Goal: Transaction & Acquisition: Book appointment/travel/reservation

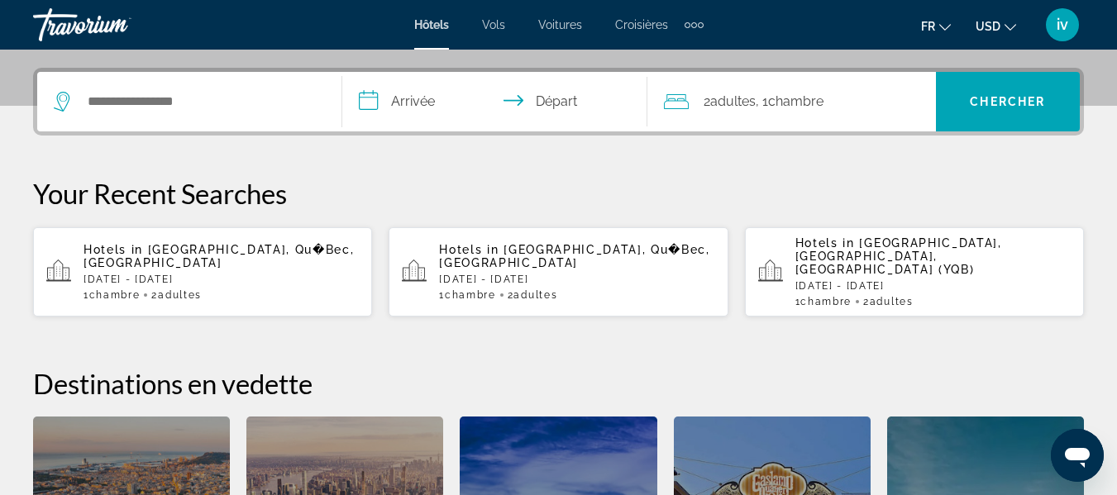
scroll to position [391, 0]
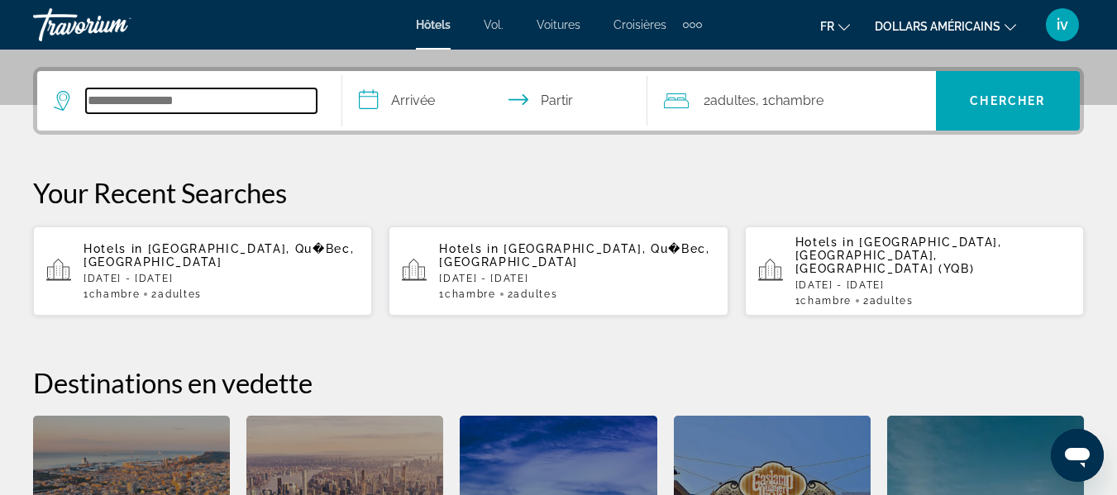
click at [194, 112] on input "Widget de recherche" at bounding box center [201, 100] width 231 height 25
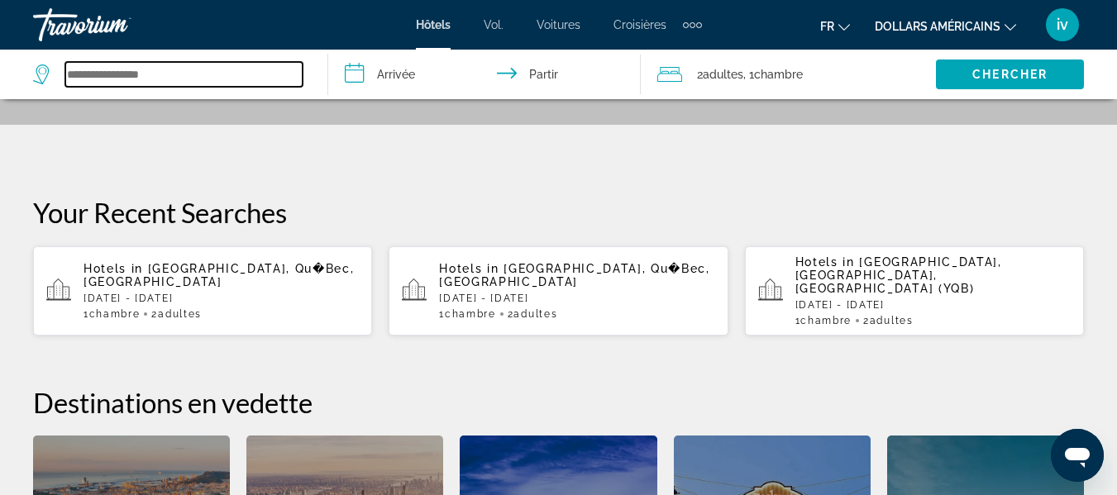
scroll to position [370, 0]
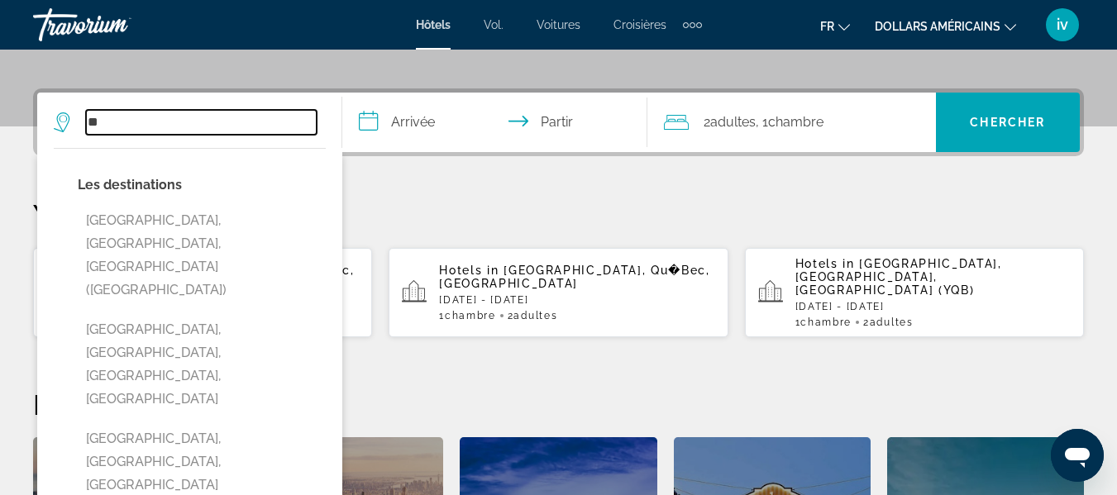
type input "*"
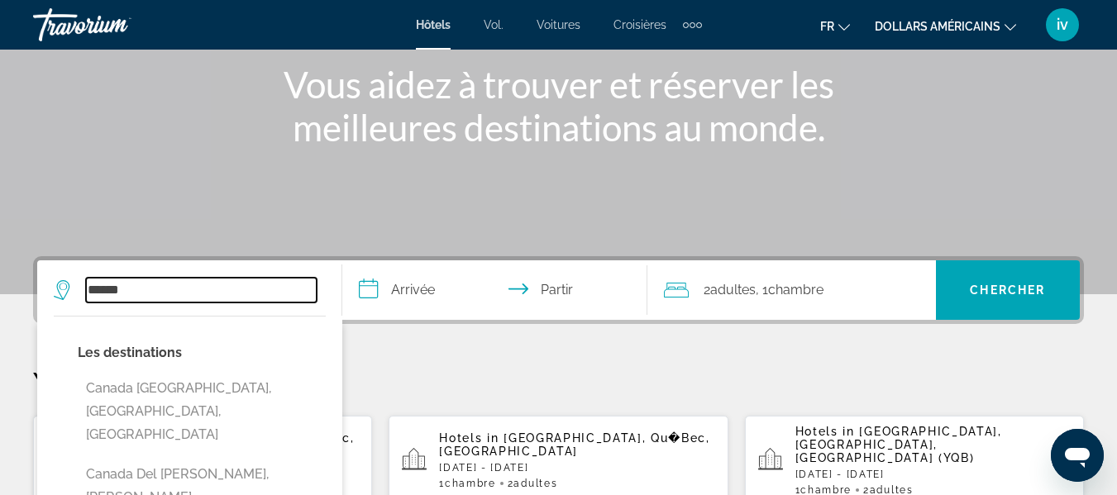
scroll to position [199, 0]
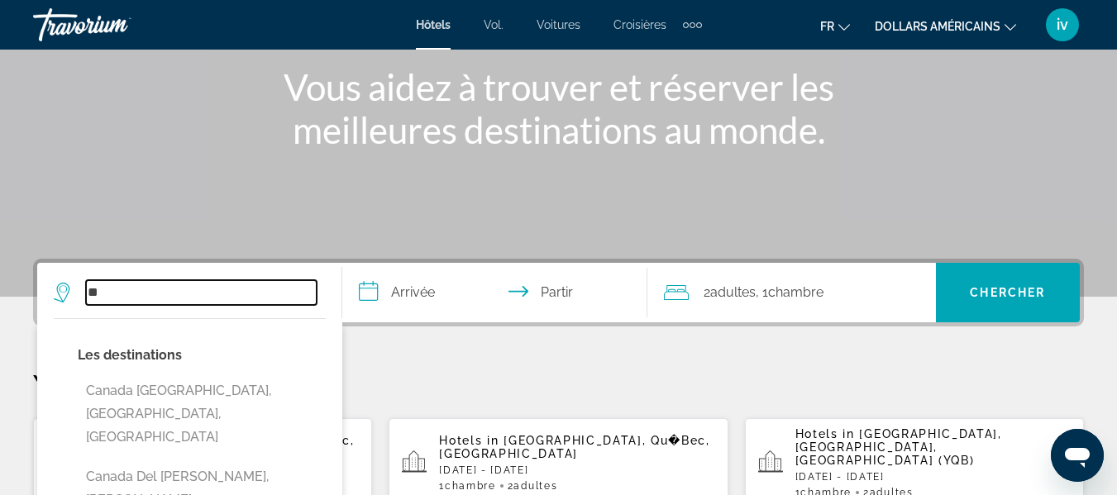
type input "*"
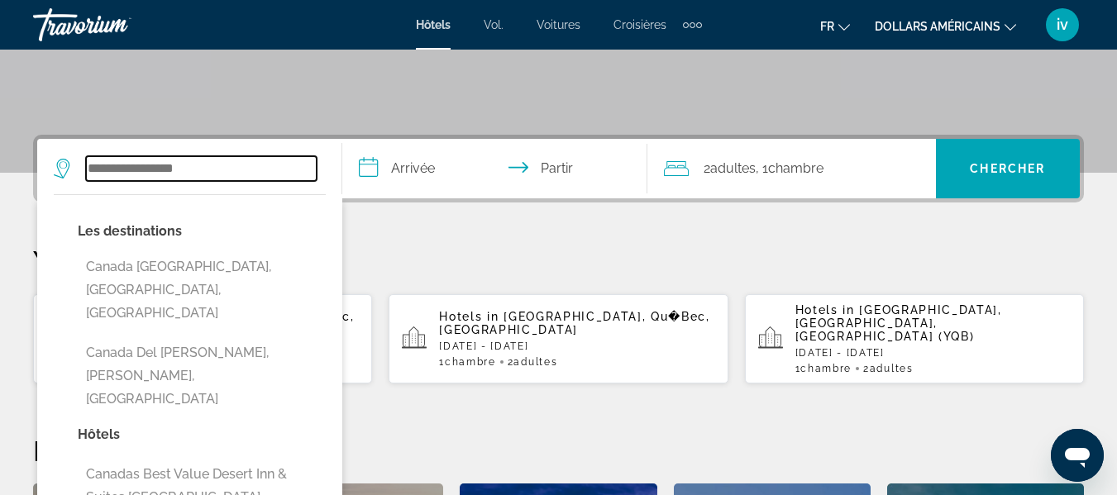
scroll to position [354, 0]
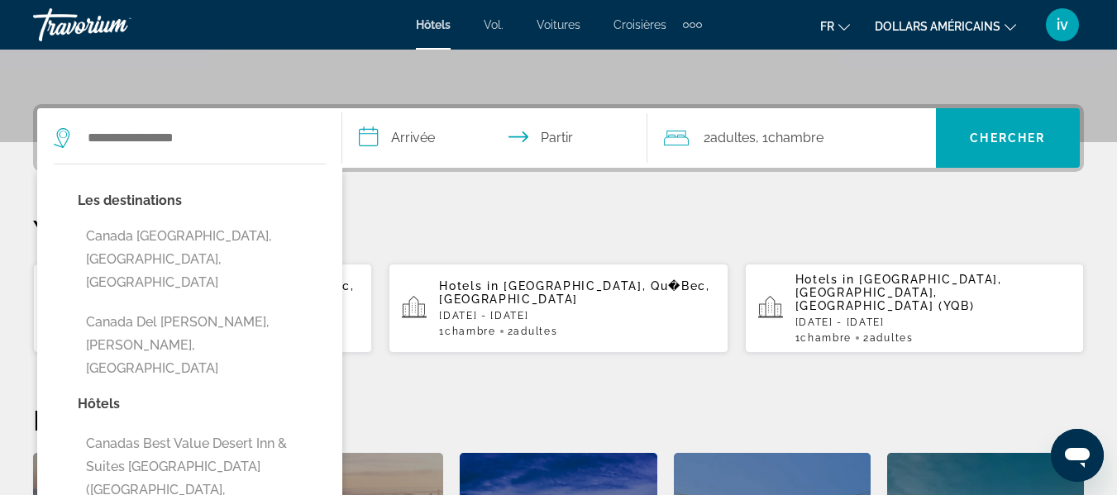
click at [494, 209] on div "**********" at bounding box center [558, 411] width 1117 height 614
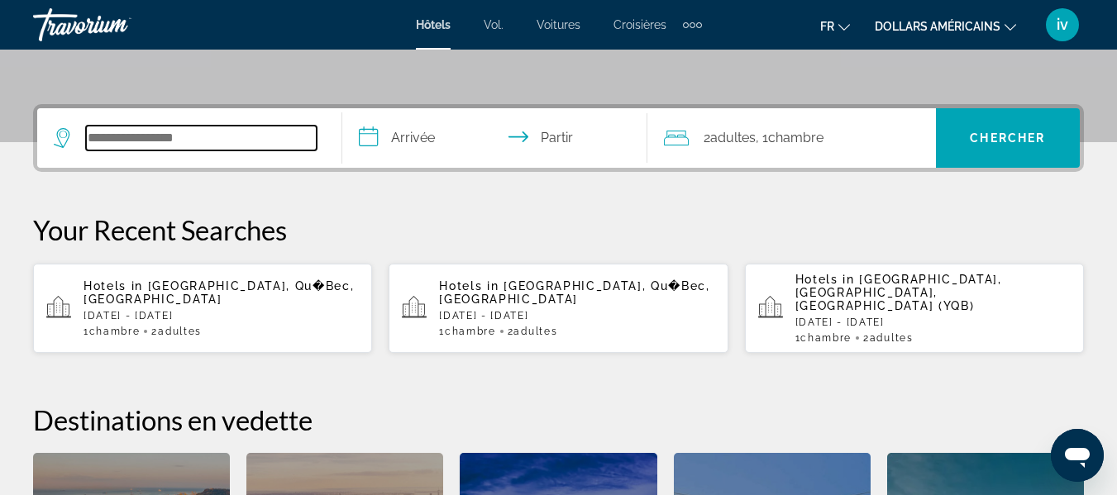
click at [174, 131] on input "Widget de recherche" at bounding box center [201, 138] width 231 height 25
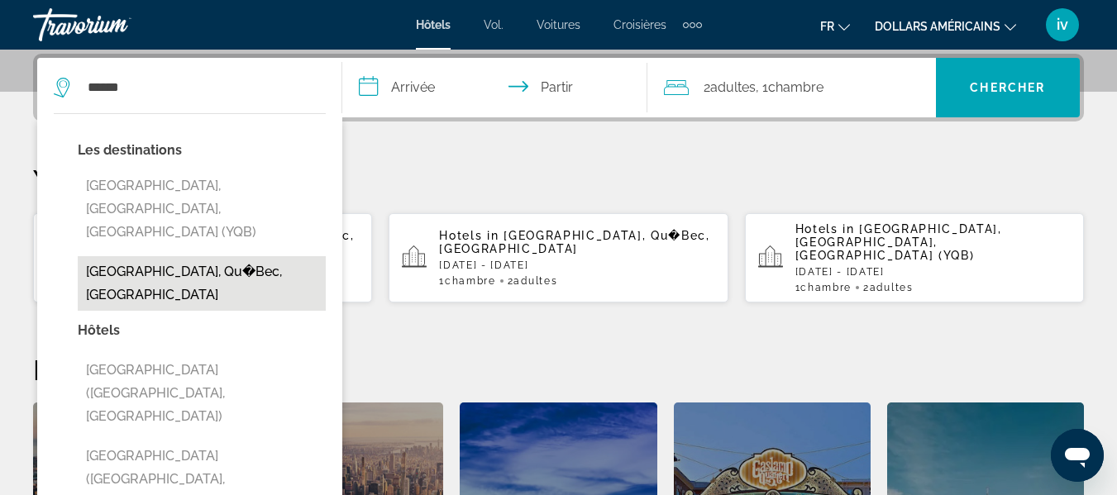
click at [151, 256] on button "[GEOGRAPHIC_DATA], Qu�Bec, [GEOGRAPHIC_DATA]" at bounding box center [202, 283] width 248 height 55
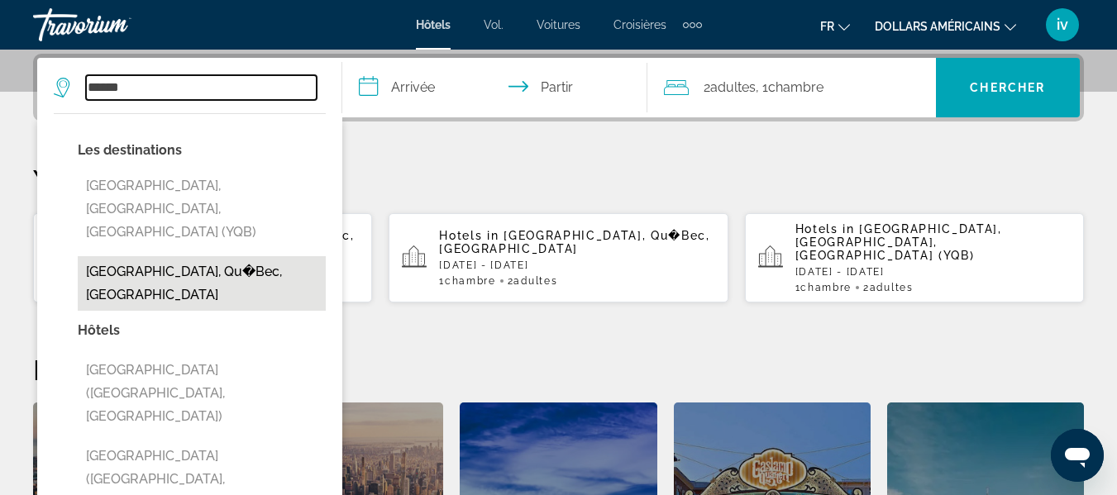
type input "**********"
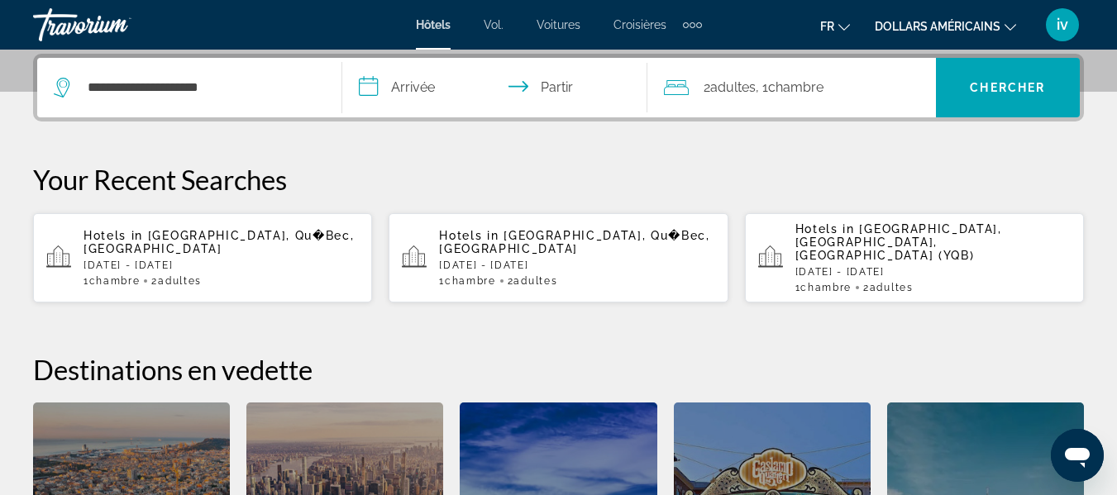
click at [416, 88] on input "**********" at bounding box center [498, 90] width 312 height 65
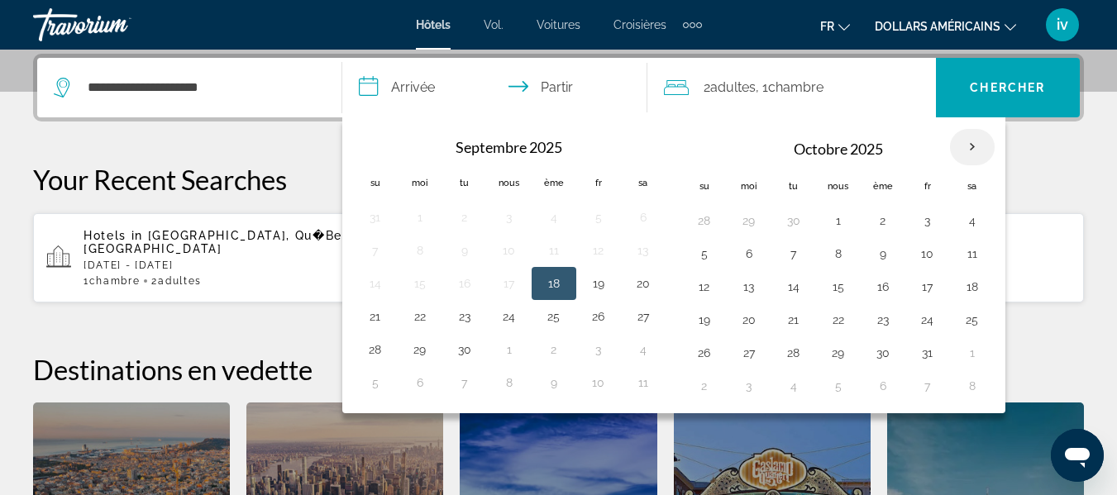
click at [969, 143] on th "Mois prochain" at bounding box center [972, 147] width 45 height 36
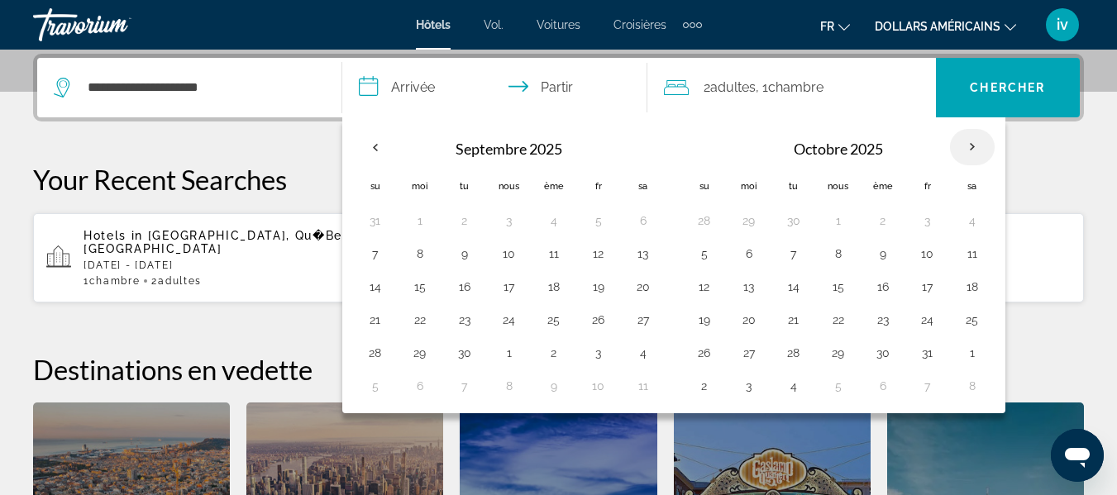
click at [969, 143] on th "Mois prochain" at bounding box center [972, 147] width 45 height 36
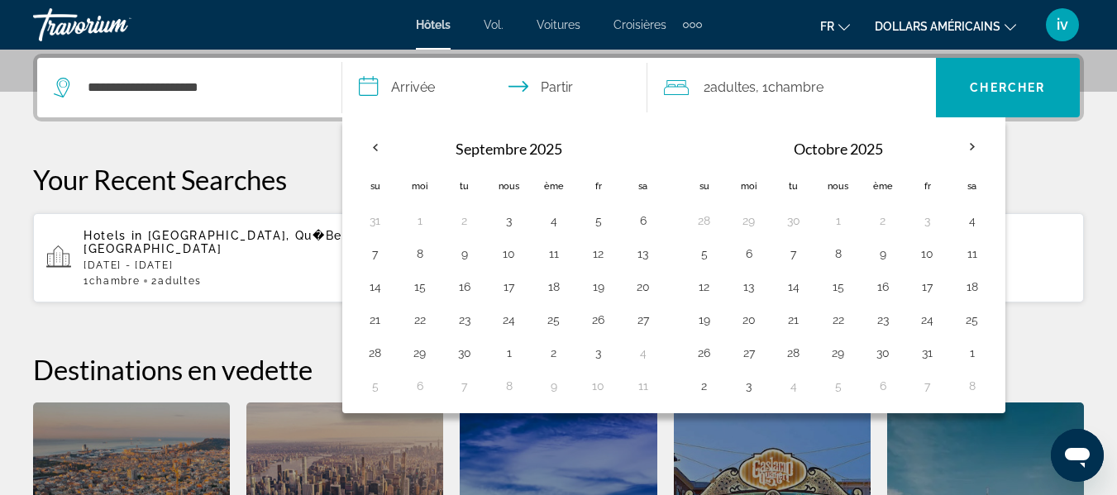
click at [300, 148] on div "**********" at bounding box center [558, 361] width 1117 height 614
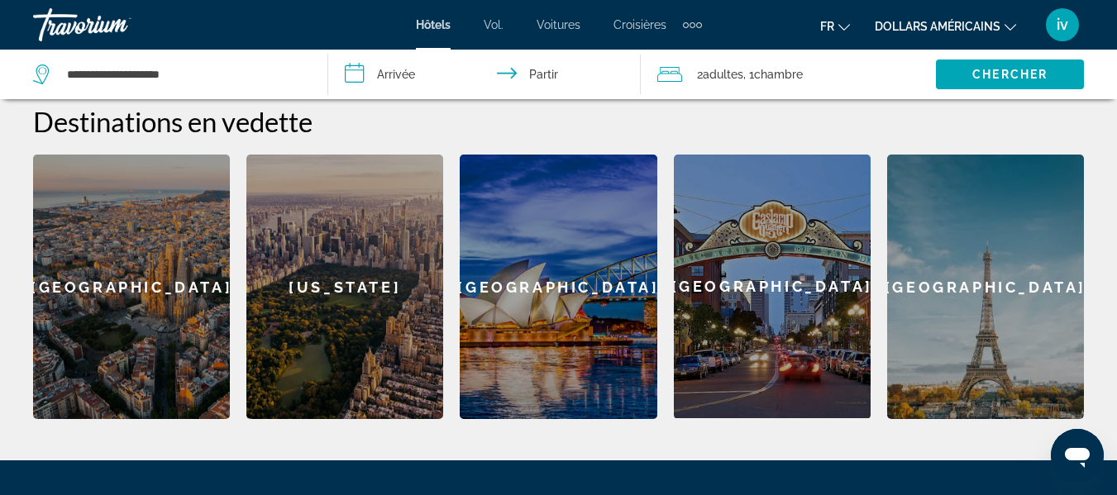
scroll to position [653, 0]
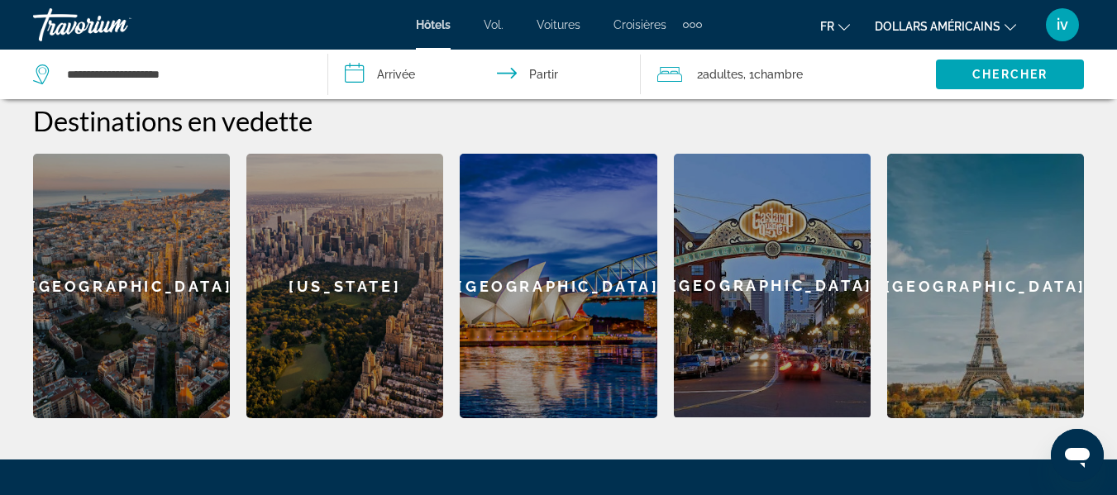
click at [956, 247] on div "[GEOGRAPHIC_DATA]" at bounding box center [985, 286] width 197 height 265
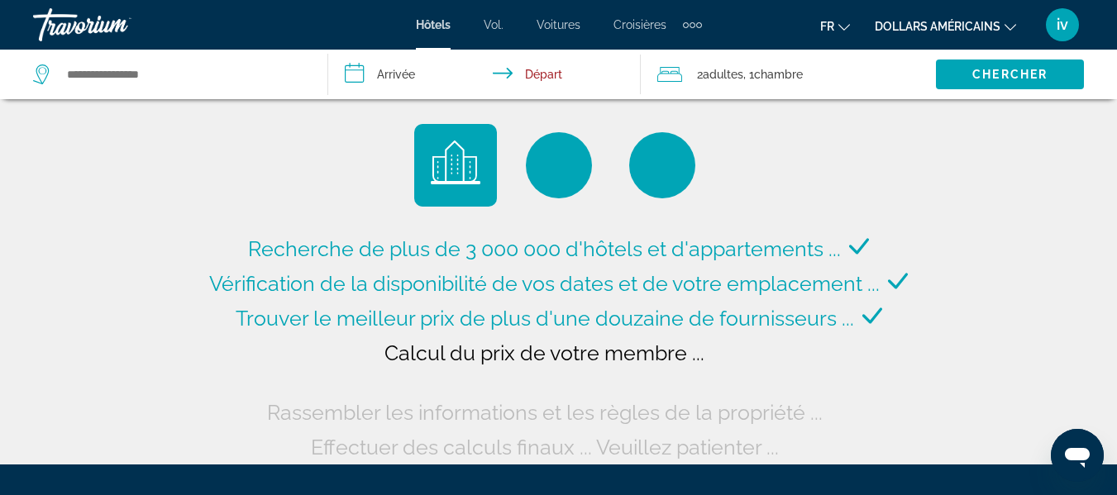
click at [406, 368] on div "Calcul du prix de votre membre ..." at bounding box center [559, 353] width 348 height 35
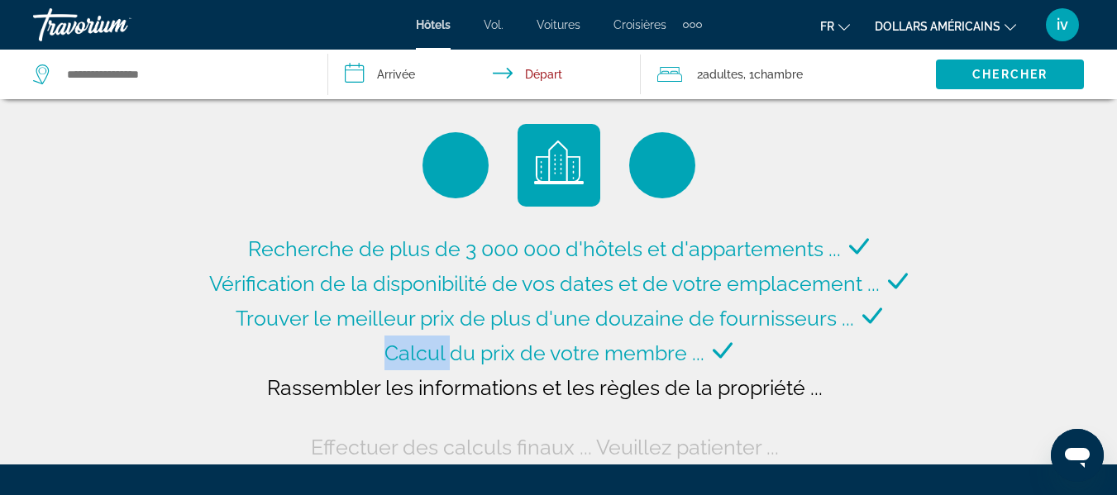
click at [406, 368] on div "Calcul du prix de votre membre ..." at bounding box center [559, 353] width 348 height 35
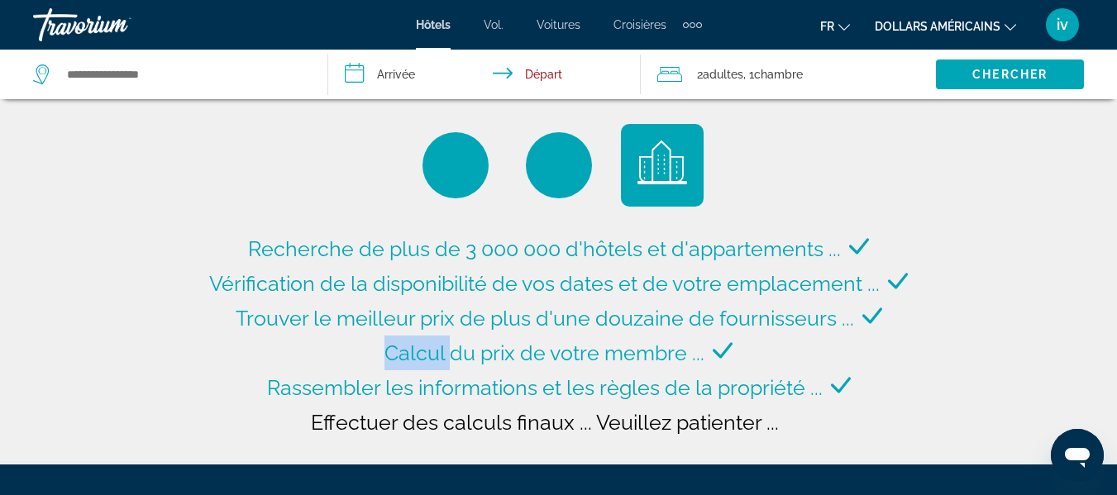
type input "**********"
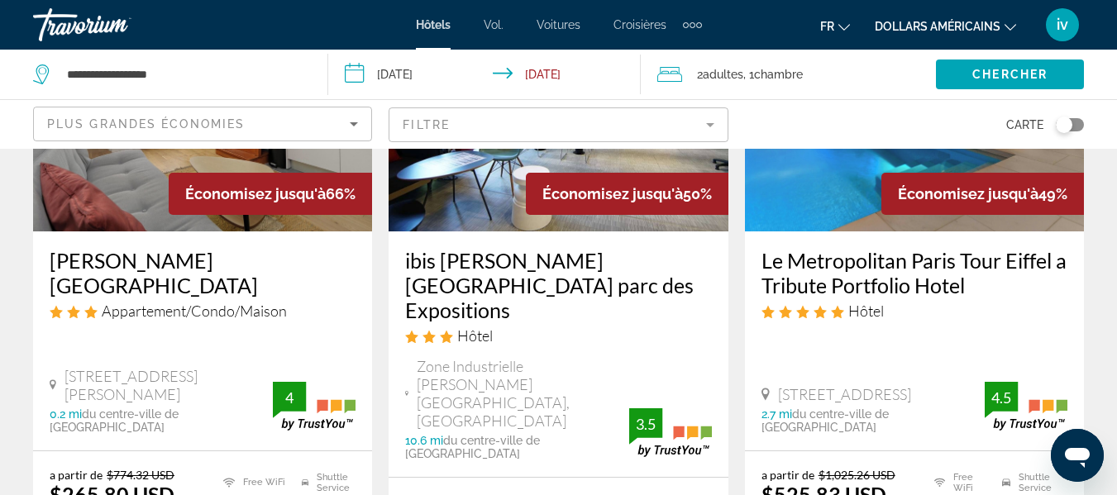
scroll to position [241, 0]
click at [1009, 14] on button "dollars américains USD ($) MXN ([GEOGRAPHIC_DATA]$) CAD ($ CA) GBP (£) EUR (€) …" at bounding box center [945, 26] width 141 height 24
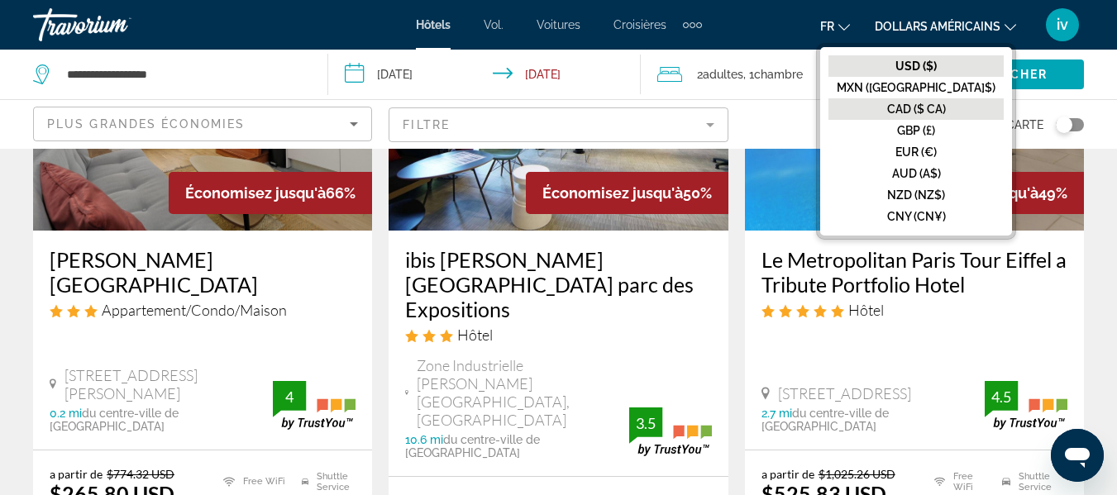
click at [940, 110] on font "CAD ($ CA)" at bounding box center [916, 109] width 59 height 13
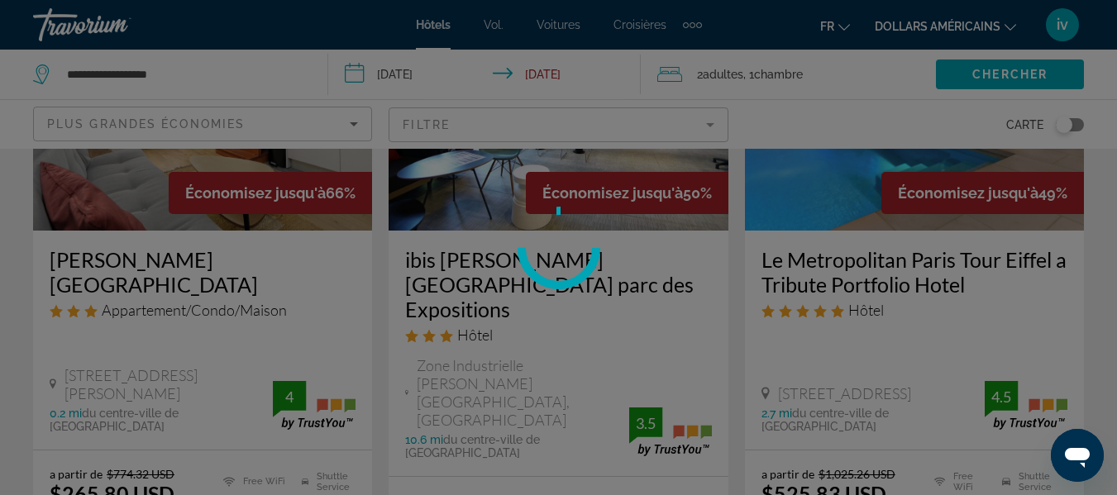
scroll to position [75, 0]
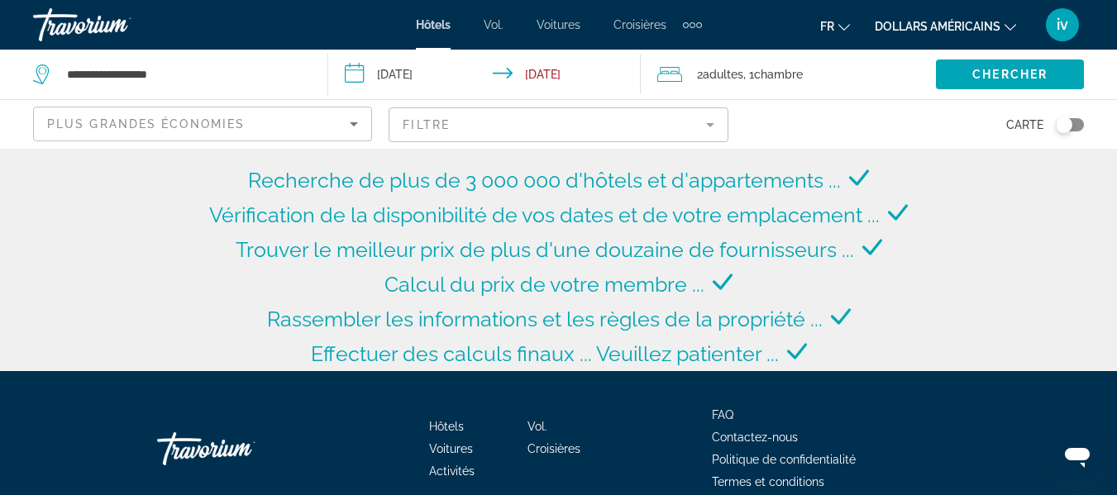
scroll to position [69, 0]
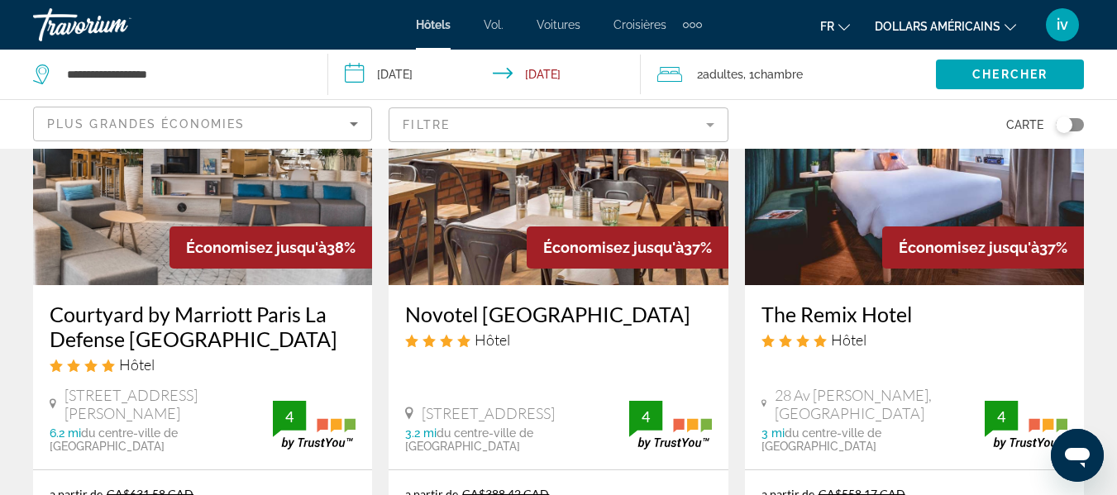
scroll to position [1609, 0]
